Goal: Task Accomplishment & Management: Use online tool/utility

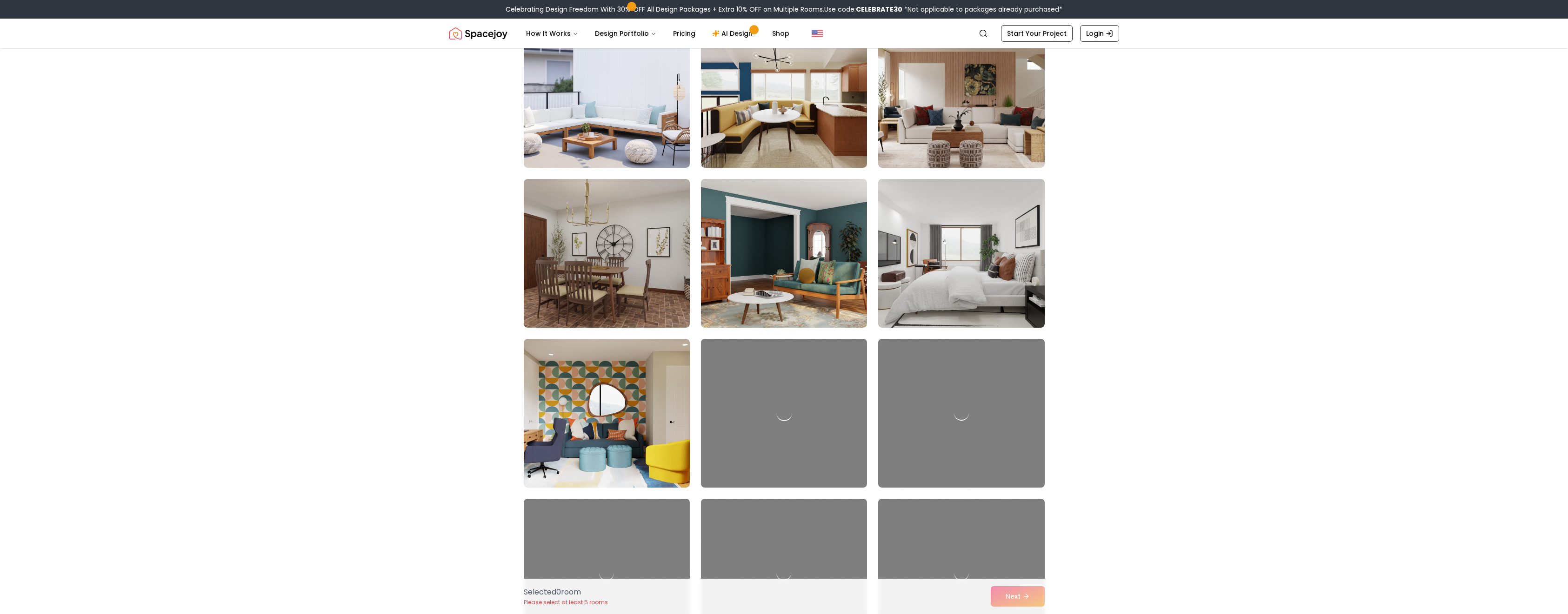
scroll to position [930, 0]
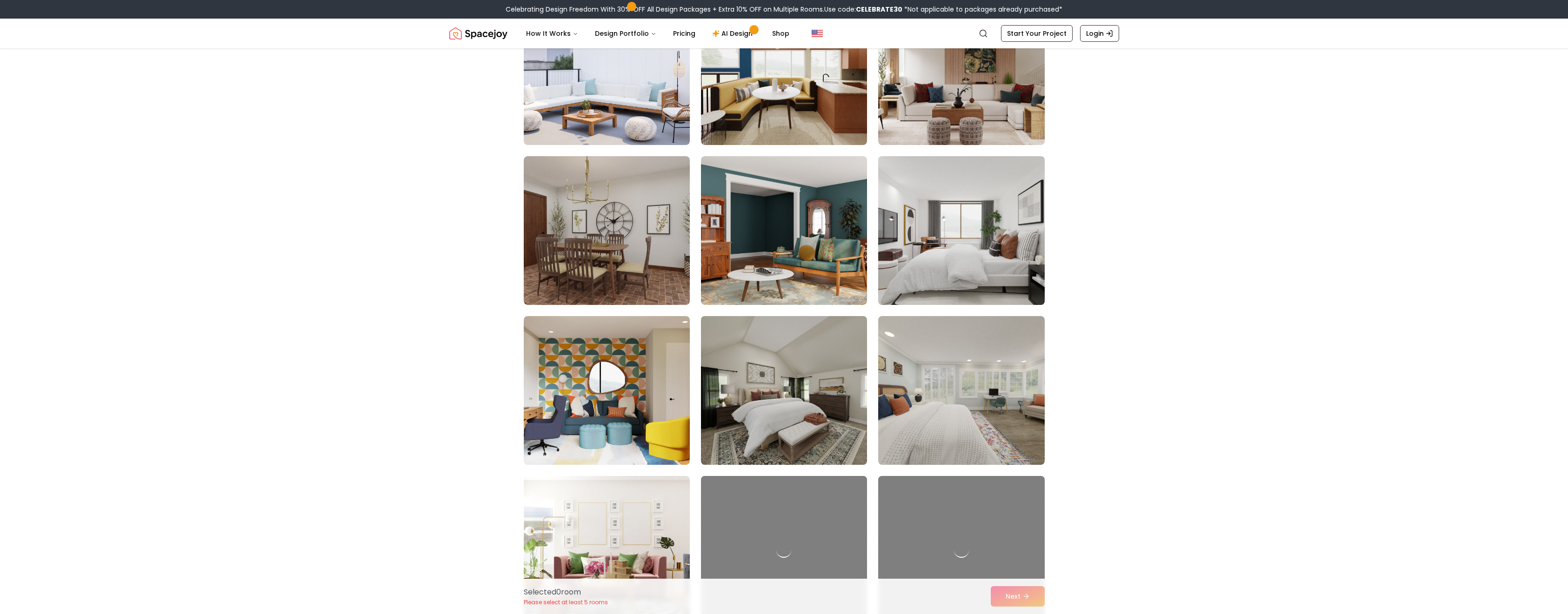
click at [1040, 248] on img at bounding box center [961, 231] width 175 height 156
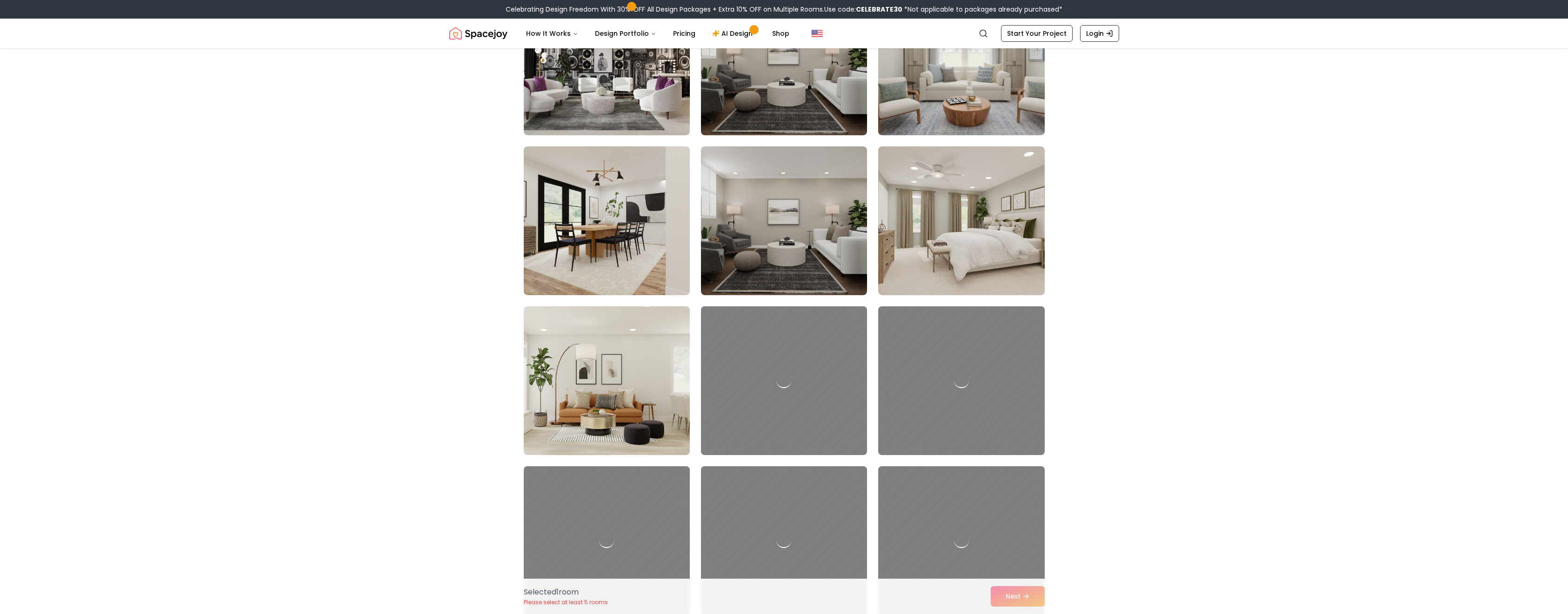
scroll to position [1860, 0]
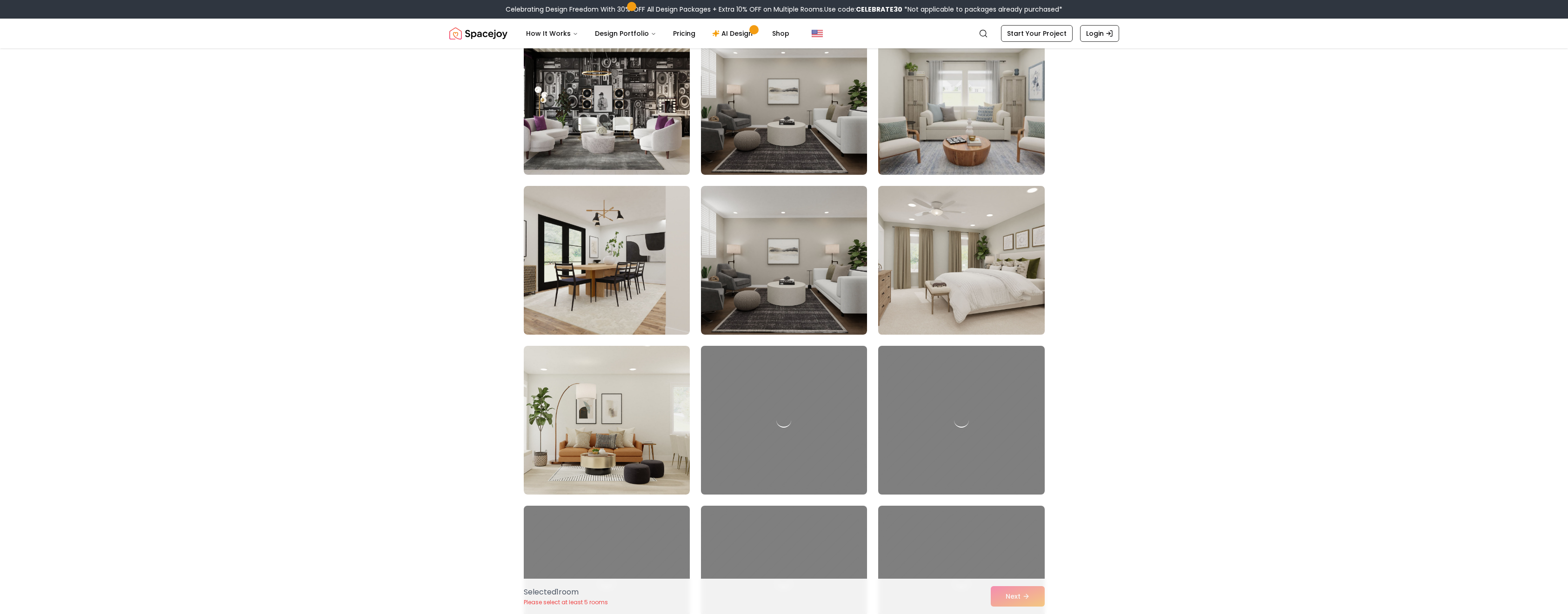
click at [945, 295] on img at bounding box center [961, 260] width 175 height 156
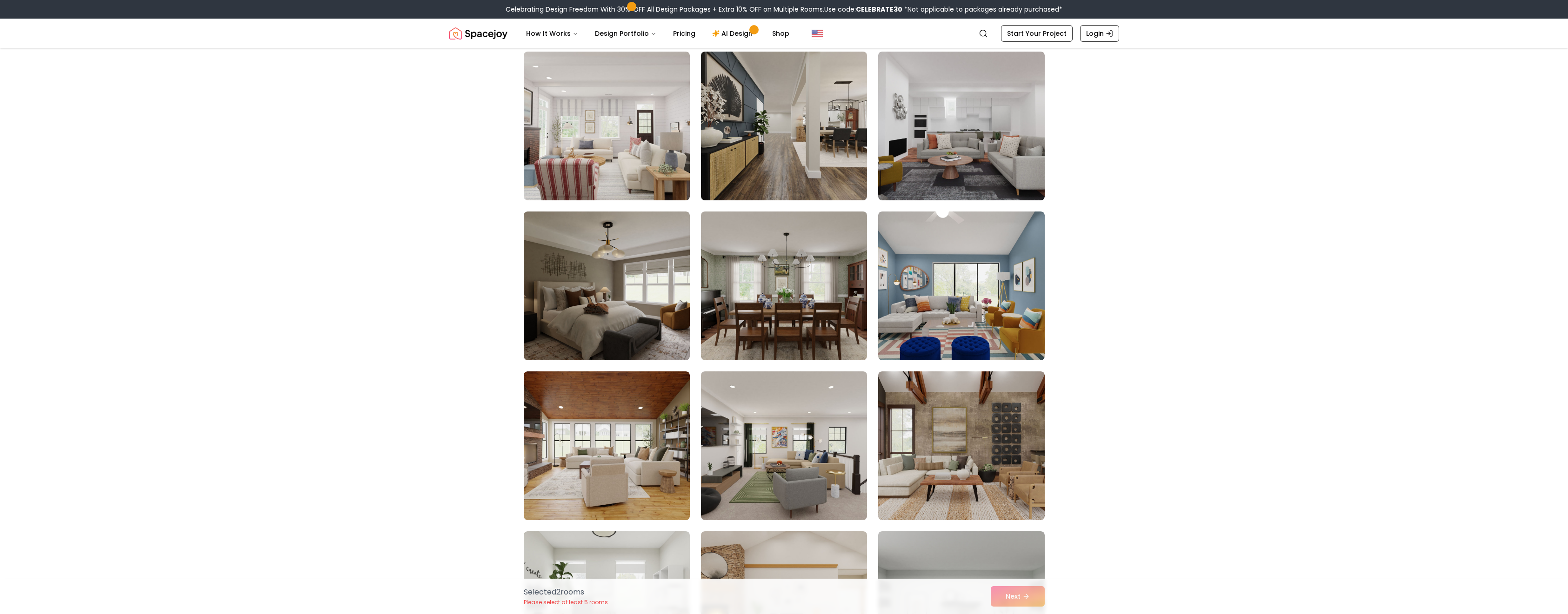
scroll to position [232, 0]
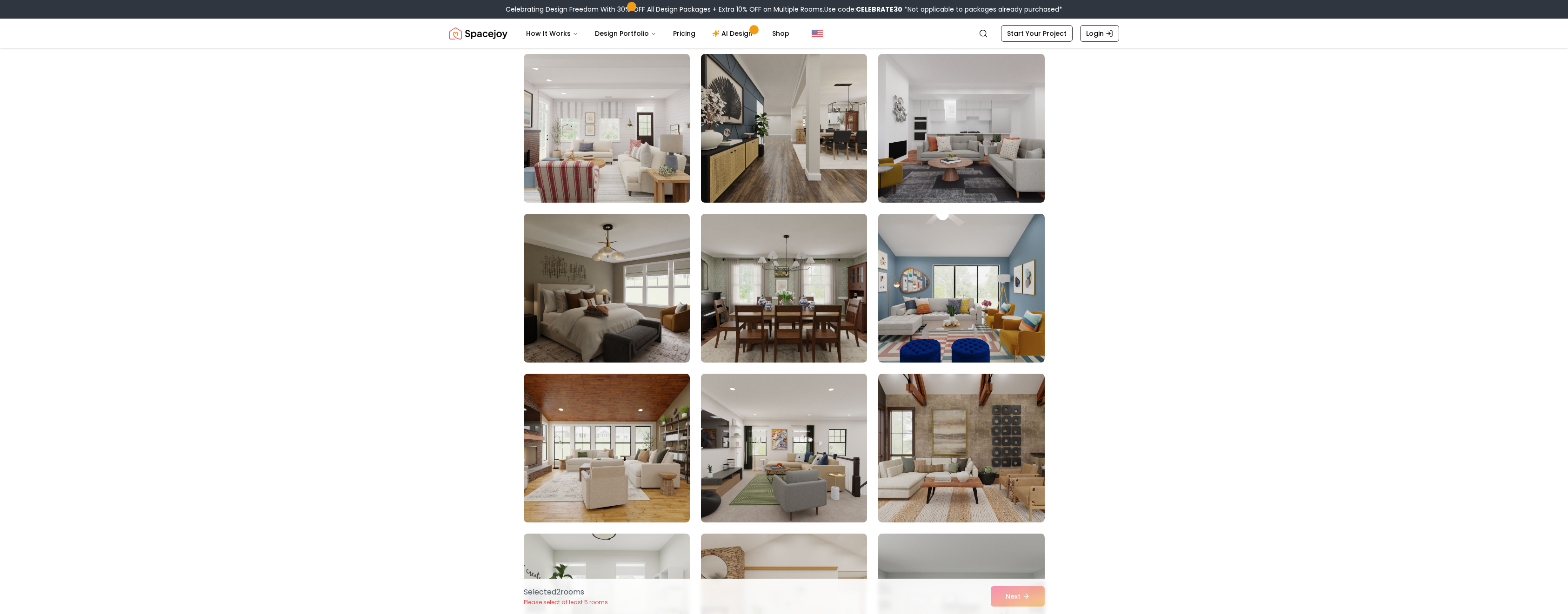
click at [547, 285] on img at bounding box center [607, 288] width 175 height 156
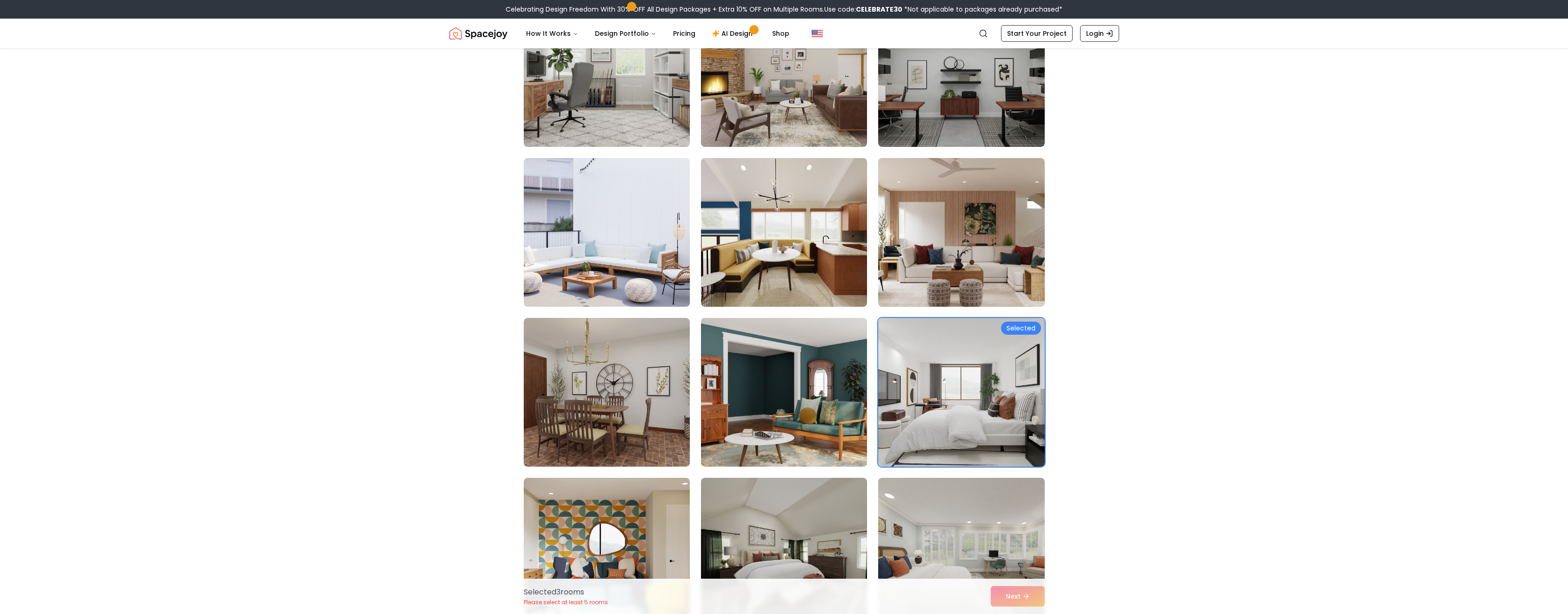
scroll to position [744, 0]
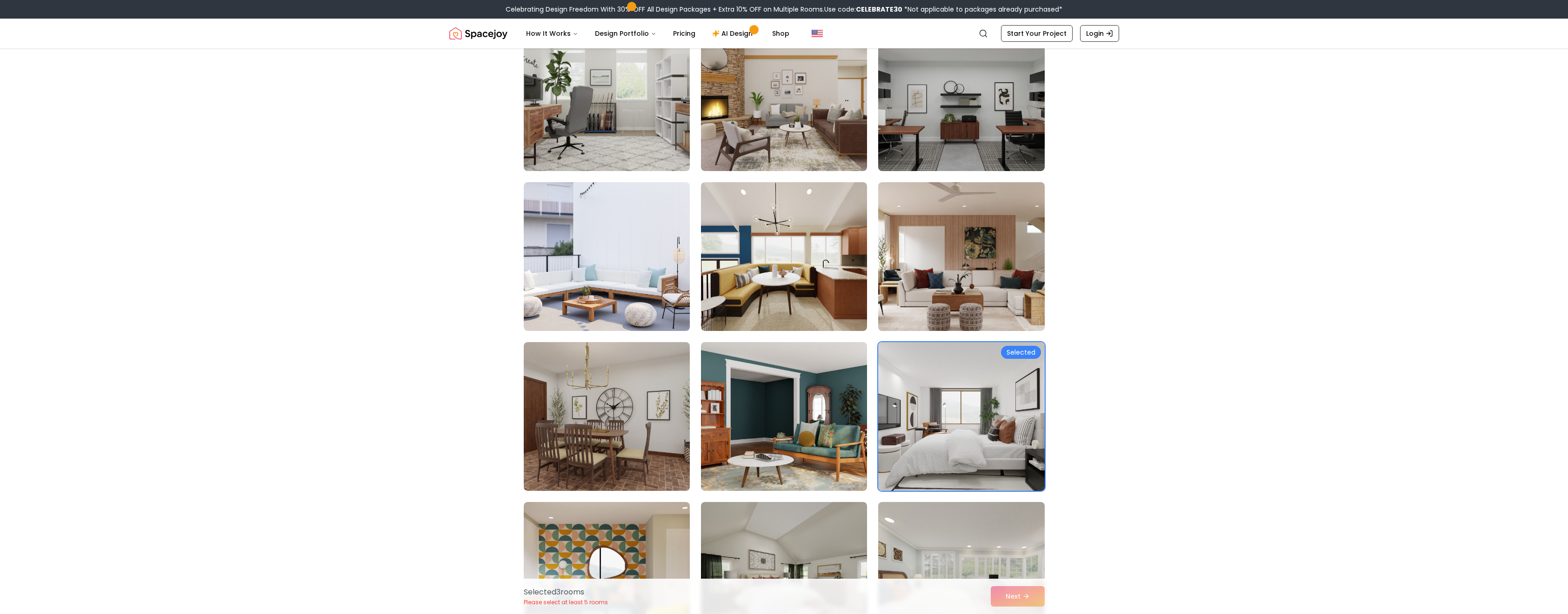
click at [580, 88] on img at bounding box center [607, 97] width 175 height 156
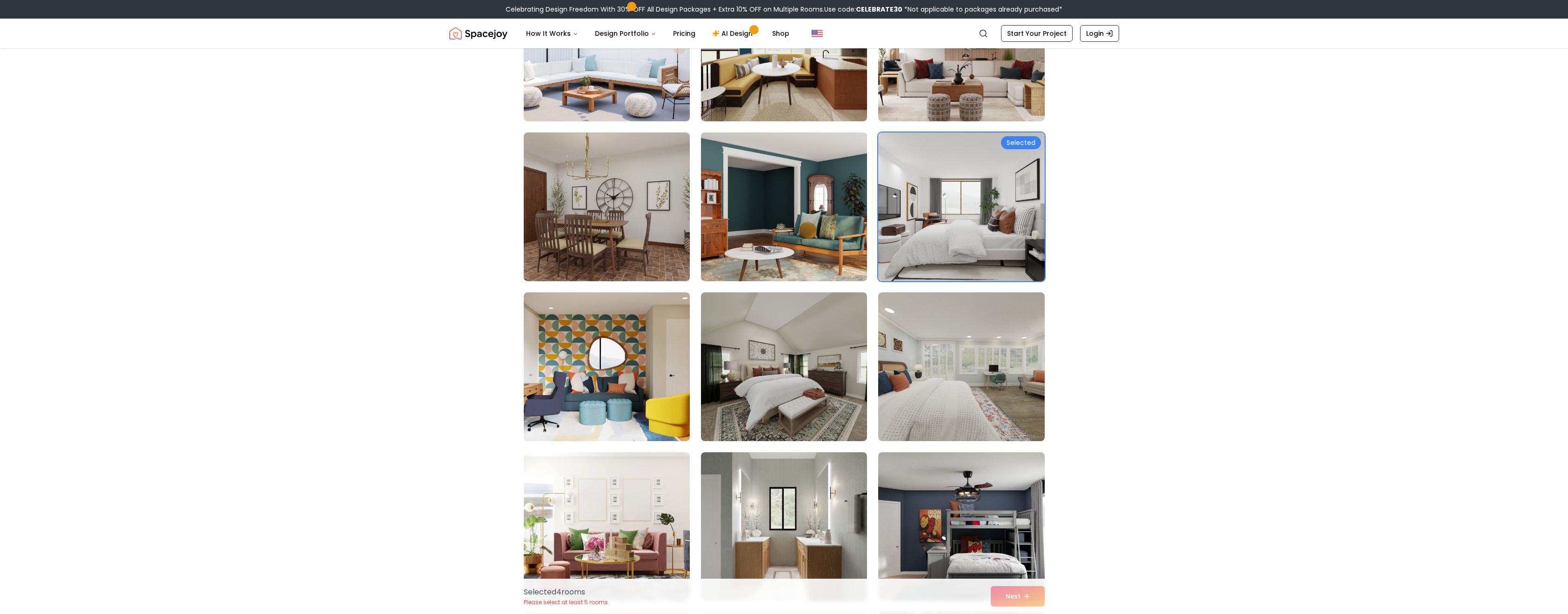
scroll to position [977, 0]
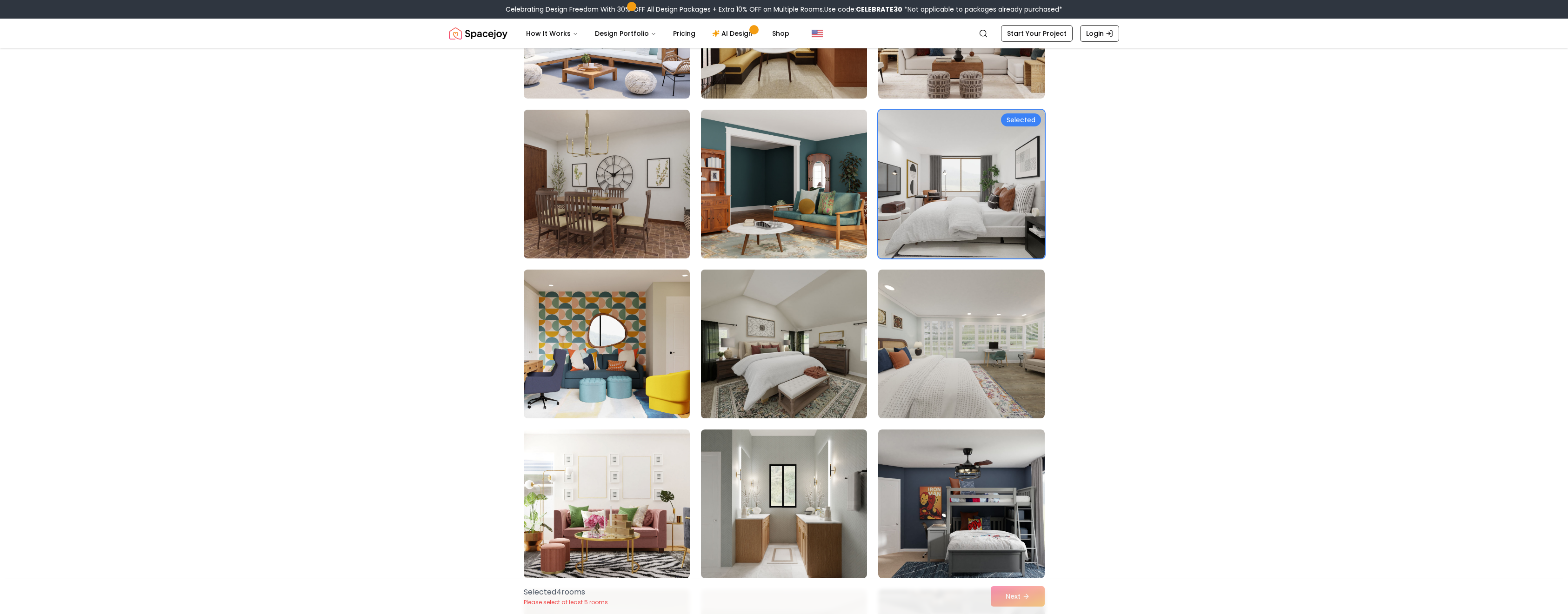
click at [836, 388] on img at bounding box center [784, 344] width 175 height 156
drag, startPoint x: 797, startPoint y: 349, endPoint x: 732, endPoint y: 287, distance: 89.8
click at [732, 287] on img at bounding box center [784, 344] width 175 height 156
click at [942, 361] on img at bounding box center [961, 344] width 175 height 156
click at [998, 593] on button "Next" at bounding box center [1018, 597] width 54 height 21
